Goal: Transaction & Acquisition: Purchase product/service

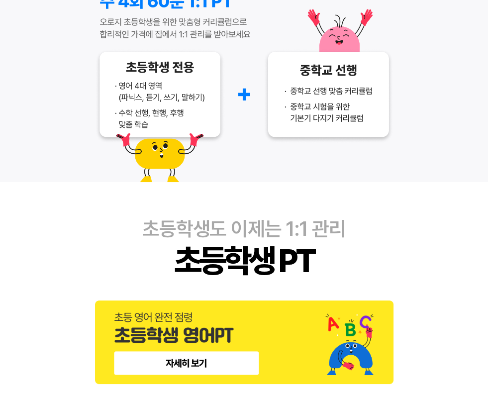
scroll to position [181, 0]
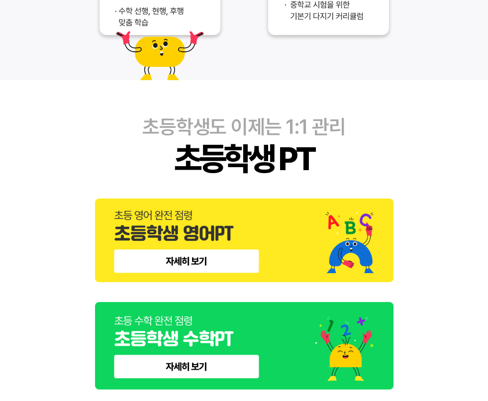
click at [187, 248] on img at bounding box center [244, 241] width 299 height 84
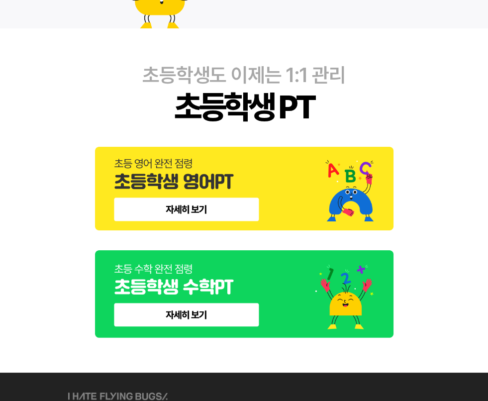
scroll to position [313, 0]
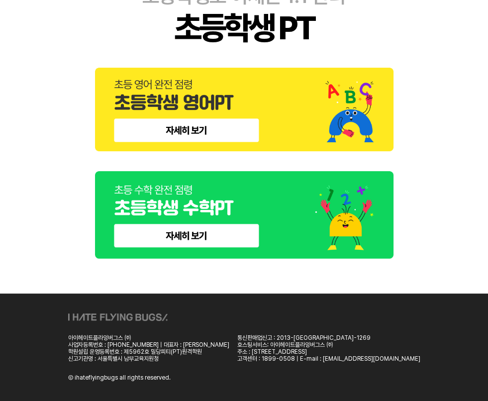
click at [228, 233] on img at bounding box center [244, 215] width 299 height 88
